Goal: Find specific page/section: Find specific page/section

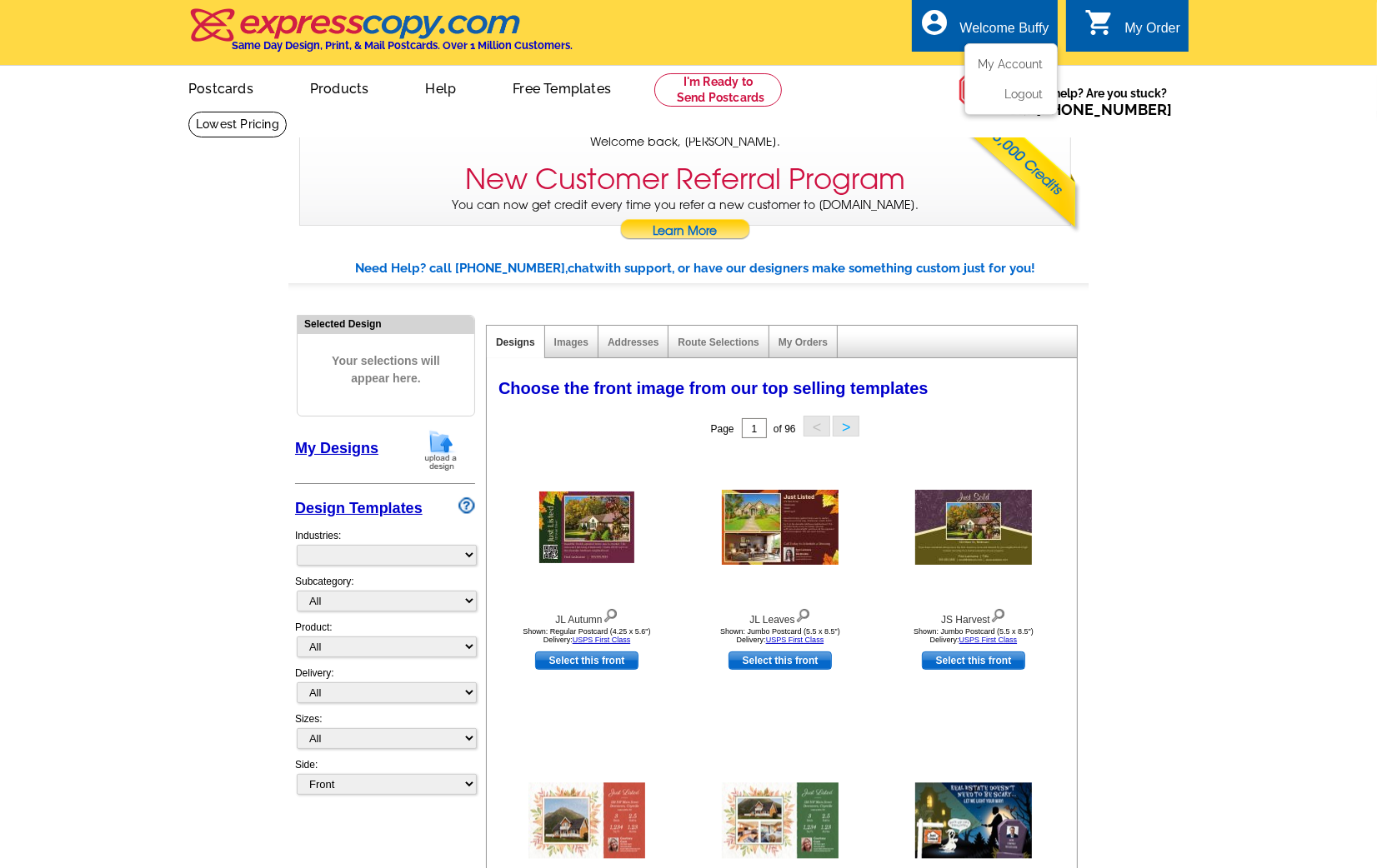
select select "785"
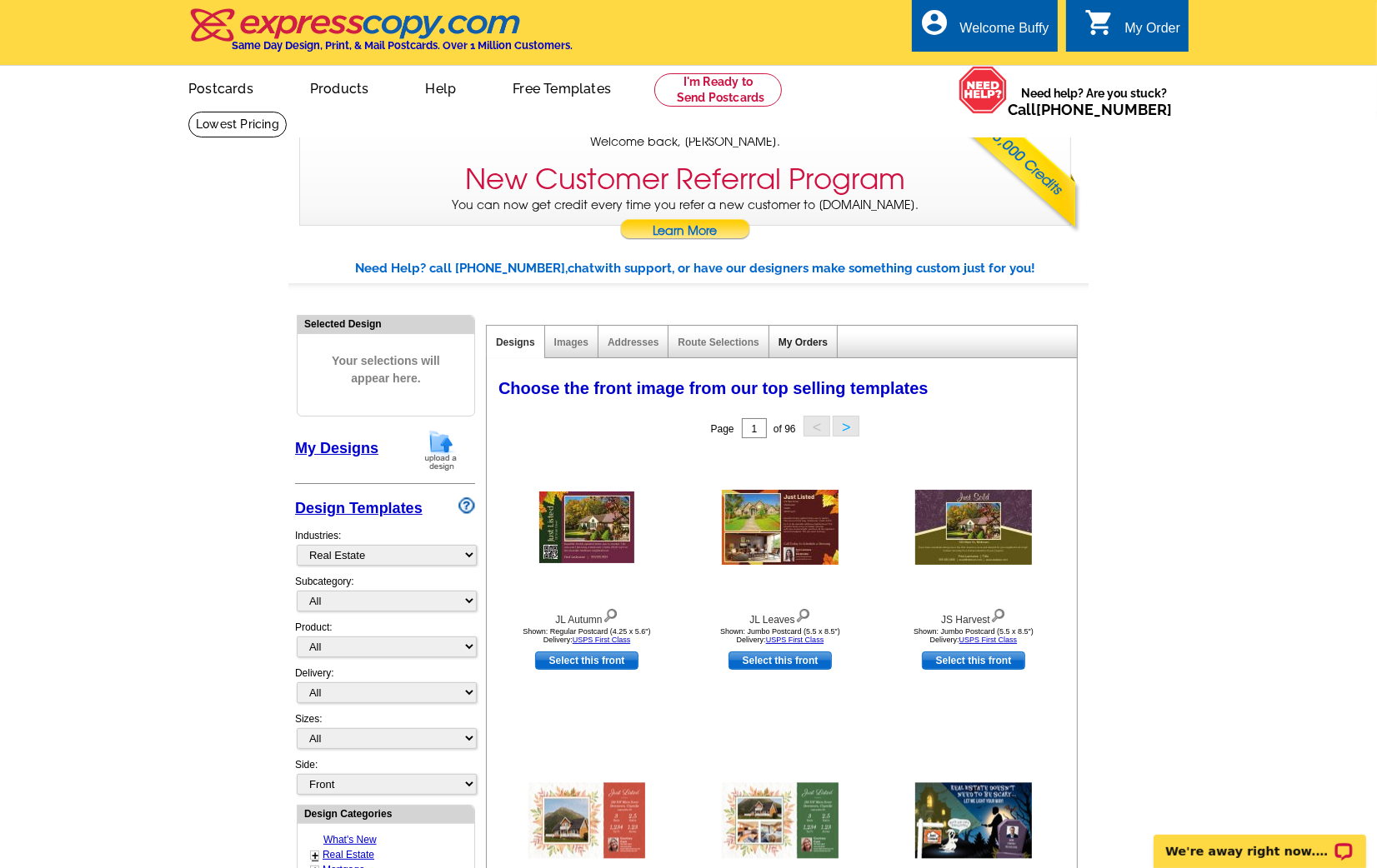
click at [811, 342] on link "My Orders" at bounding box center [803, 343] width 49 height 12
